Goal: Check status: Check status

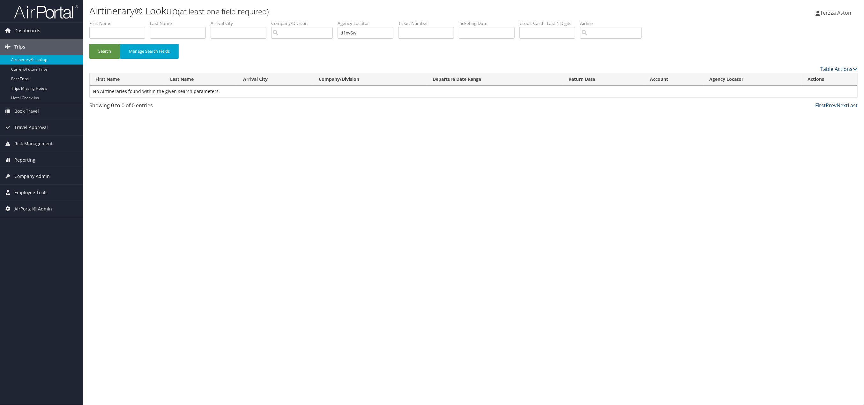
drag, startPoint x: 372, startPoint y: 33, endPoint x: 314, endPoint y: 33, distance: 58.1
click at [314, 20] on ul "First Name Last Name Departure City Arrival City Company/Division Airport/City …" at bounding box center [473, 20] width 768 height 0
click at [359, 31] on input "text" at bounding box center [366, 33] width 56 height 12
click at [102, 33] on input "text" at bounding box center [117, 33] width 56 height 12
click at [363, 33] on input "text" at bounding box center [366, 33] width 56 height 12
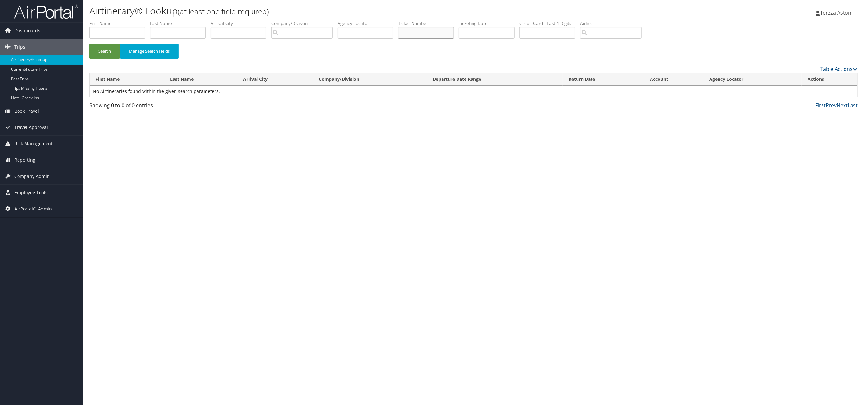
click at [412, 31] on input "text" at bounding box center [426, 33] width 56 height 12
click at [352, 30] on input "text" at bounding box center [366, 33] width 56 height 12
click at [411, 34] on input "text" at bounding box center [426, 33] width 56 height 12
type input "8900897295577"
click at [108, 53] on button "Search" at bounding box center [104, 51] width 31 height 15
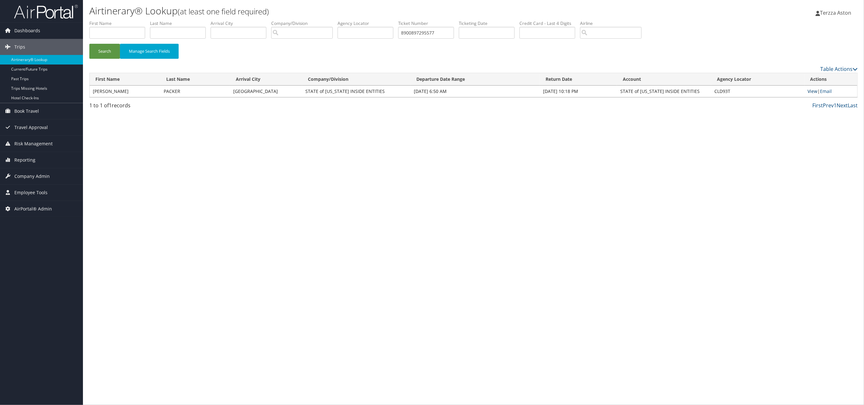
click at [812, 92] on link "View" at bounding box center [813, 91] width 10 height 6
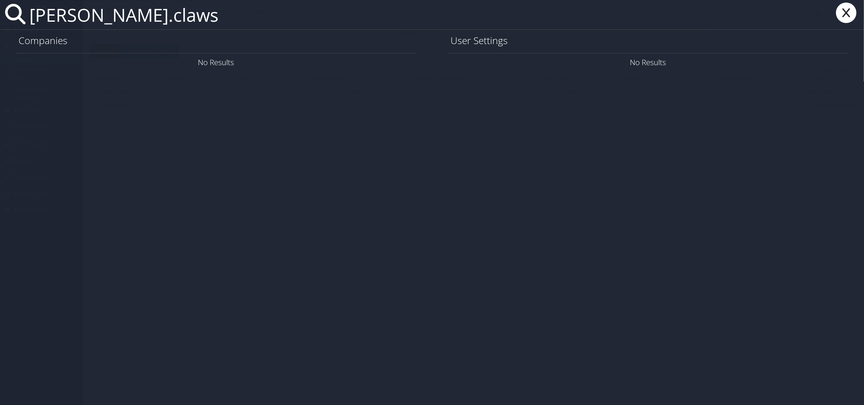
click at [29, 20] on input "eric.claws" at bounding box center [368, 14] width 683 height 29
type input "derek.claw"
click at [760, 63] on link "User Settings" at bounding box center [772, 62] width 45 height 11
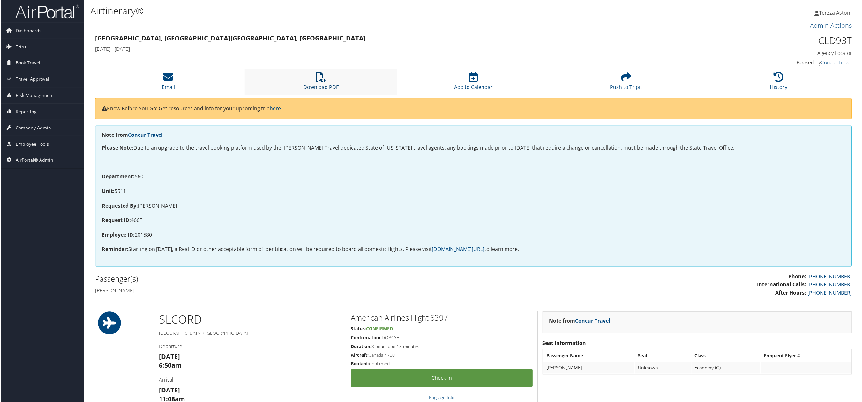
click at [320, 76] on icon at bounding box center [320, 77] width 10 height 10
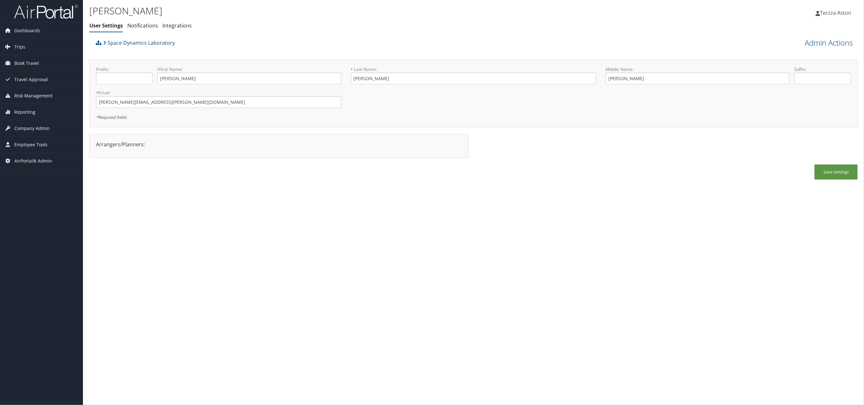
click at [828, 40] on link "Admin Actions" at bounding box center [829, 42] width 48 height 11
click at [792, 72] on link "User Technology Settings" at bounding box center [811, 76] width 84 height 11
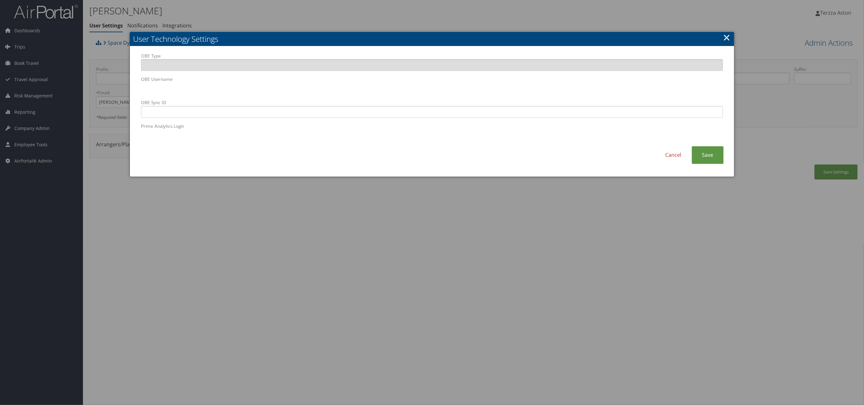
click at [266, 100] on label "OBE Sync ID" at bounding box center [432, 108] width 582 height 18
click at [266, 106] on input "OBE Sync ID" at bounding box center [432, 112] width 582 height 12
paste input "[PERSON_NAME][EMAIL_ADDRESS][PERSON_NAME][DOMAIN_NAME]"
type input "[PERSON_NAME][EMAIL_ADDRESS][PERSON_NAME][DOMAIN_NAME]"
click at [710, 152] on link "Save" at bounding box center [708, 155] width 32 height 18
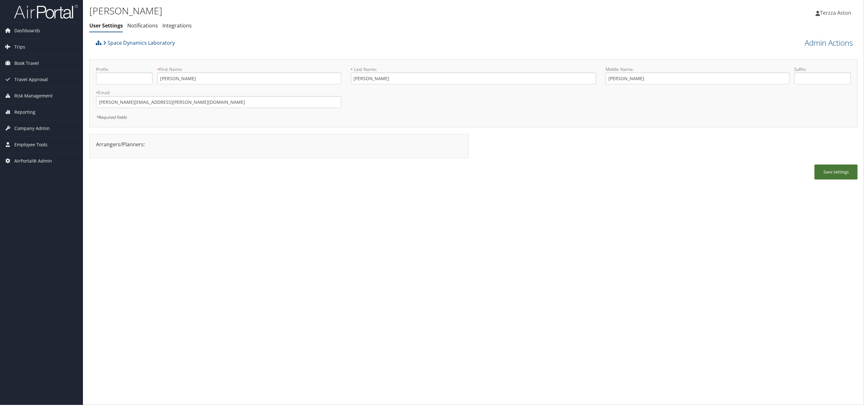
click at [833, 174] on button "Save Settings" at bounding box center [836, 171] width 43 height 15
click at [17, 48] on span "Trips" at bounding box center [19, 47] width 11 height 16
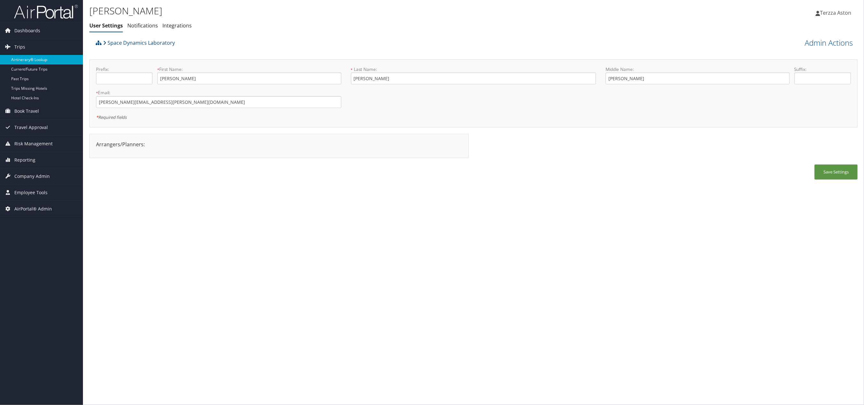
click at [20, 57] on link "Airtinerary® Lookup" at bounding box center [41, 60] width 83 height 10
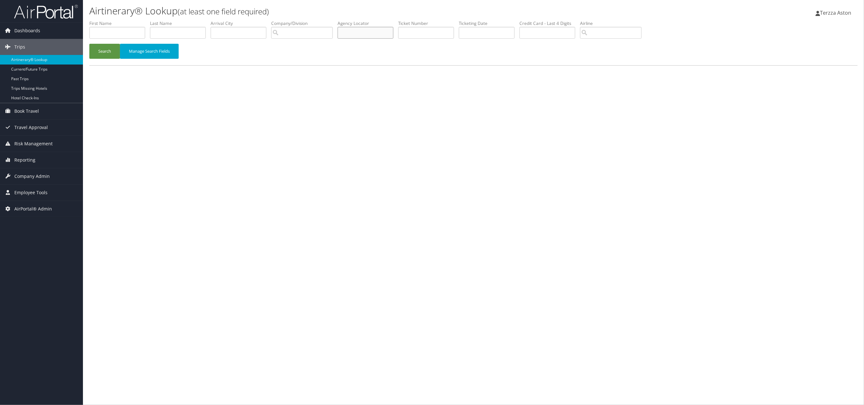
click at [374, 37] on input "text" at bounding box center [366, 33] width 56 height 12
type input "czgx7y"
click at [107, 50] on button "Search" at bounding box center [104, 51] width 31 height 15
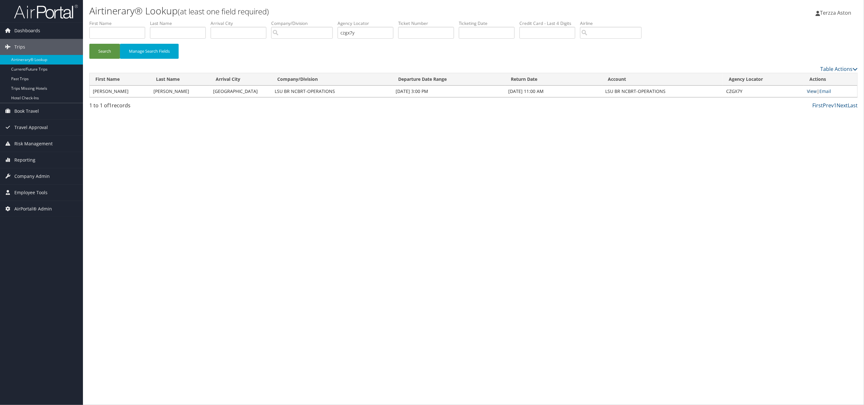
click at [815, 90] on link "View" at bounding box center [812, 91] width 10 height 6
drag, startPoint x: 372, startPoint y: 31, endPoint x: 334, endPoint y: 37, distance: 38.4
click at [334, 20] on ul "First Name Last Name Departure City Arrival City Company/Division Airport/City …" at bounding box center [473, 20] width 768 height 0
click at [36, 175] on span "Company Admin" at bounding box center [31, 176] width 35 height 16
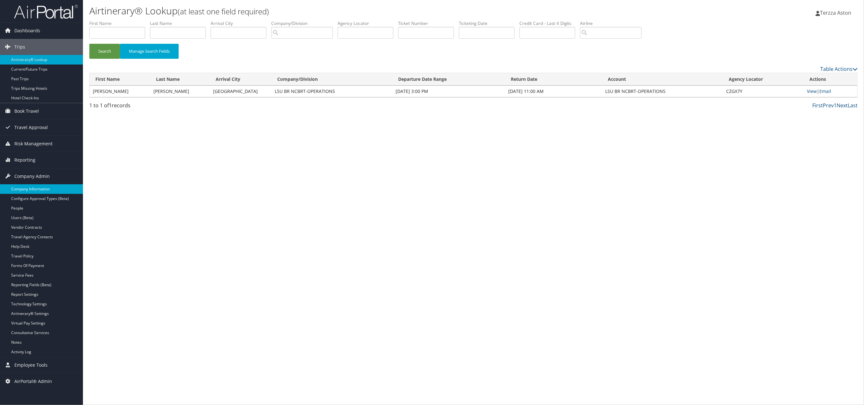
click at [27, 188] on link "Company Information" at bounding box center [41, 189] width 83 height 10
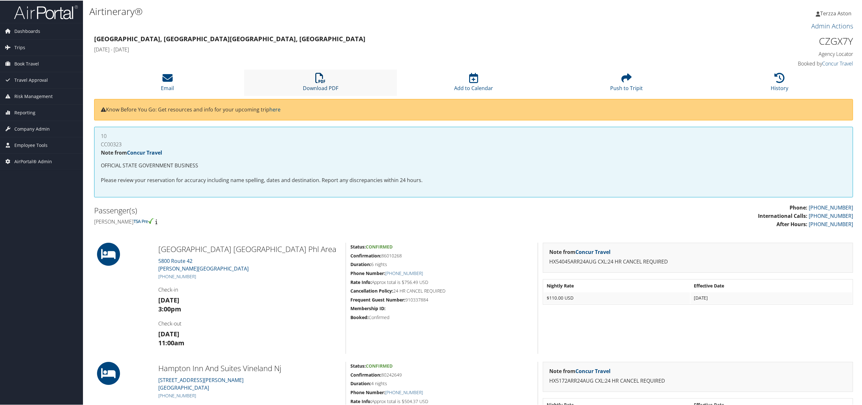
click at [317, 75] on icon at bounding box center [320, 77] width 10 height 10
